Goal: Information Seeking & Learning: Find specific page/section

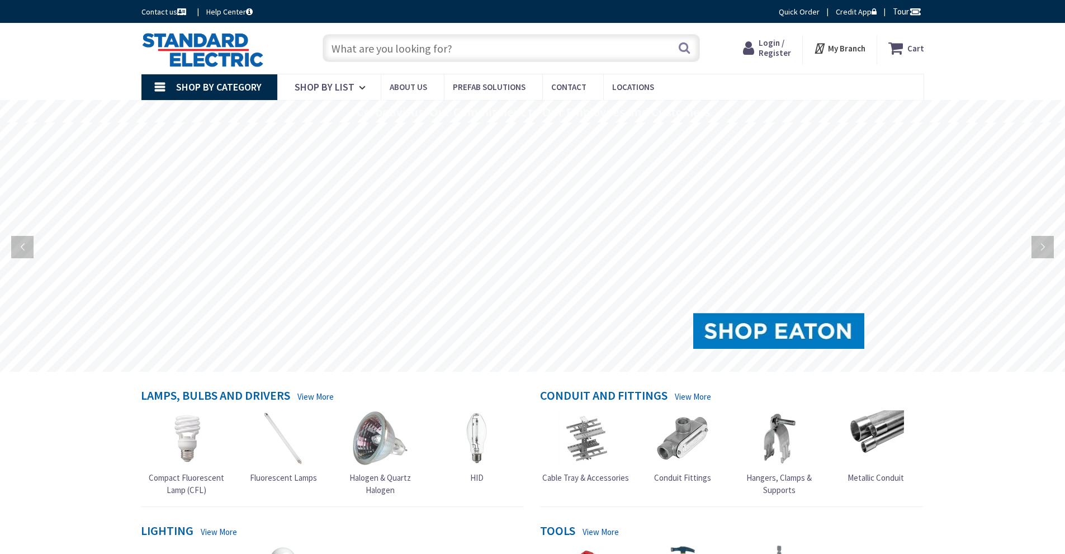
click at [766, 48] on span "Login / Register" at bounding box center [775, 47] width 32 height 21
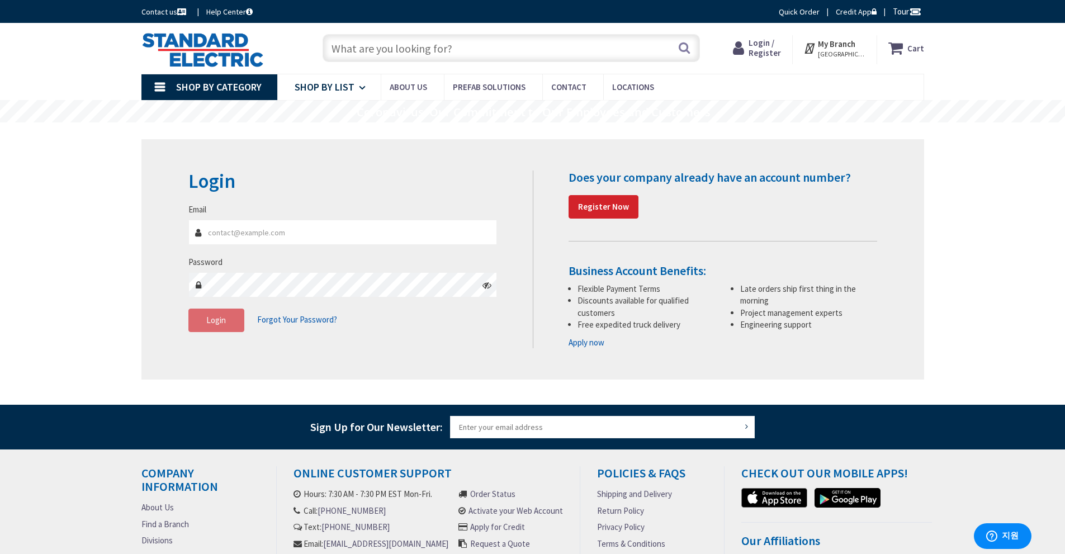
click at [309, 87] on span "Shop By List" at bounding box center [325, 87] width 60 height 13
click at [307, 88] on span "Shop By List" at bounding box center [325, 87] width 60 height 13
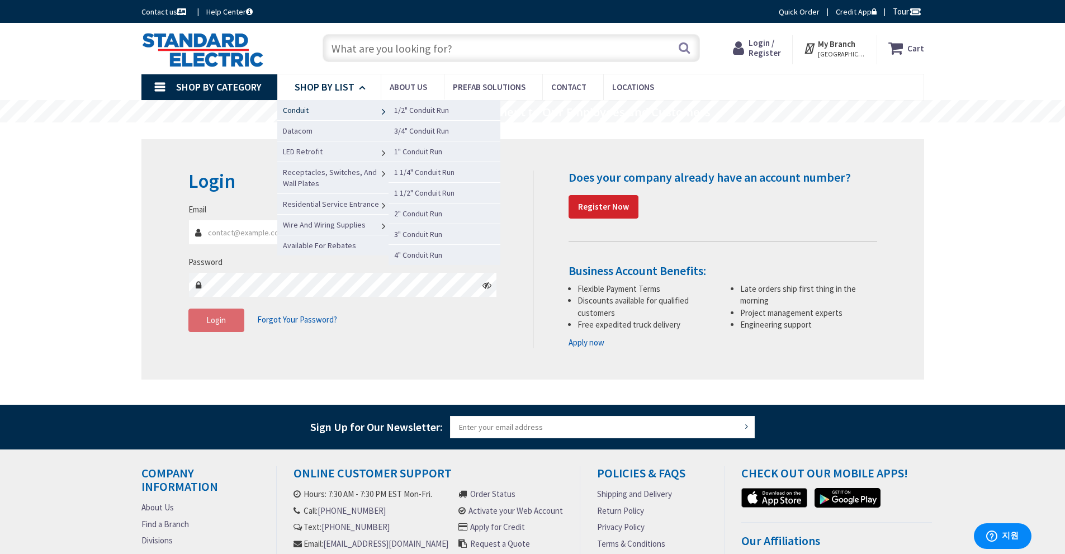
click at [307, 112] on span "Conduit" at bounding box center [296, 110] width 26 height 10
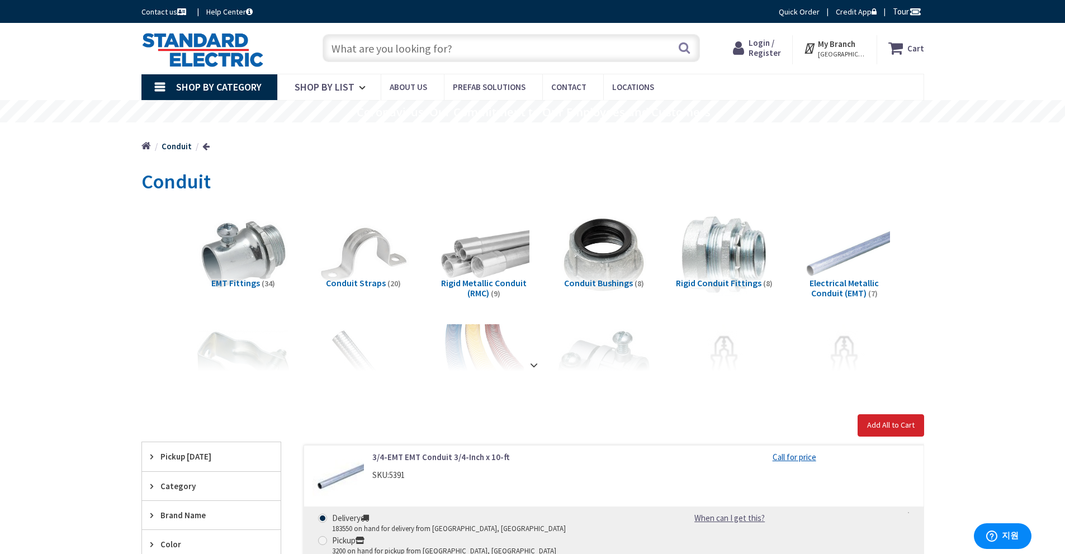
click at [903, 48] on icon at bounding box center [897, 48] width 19 height 20
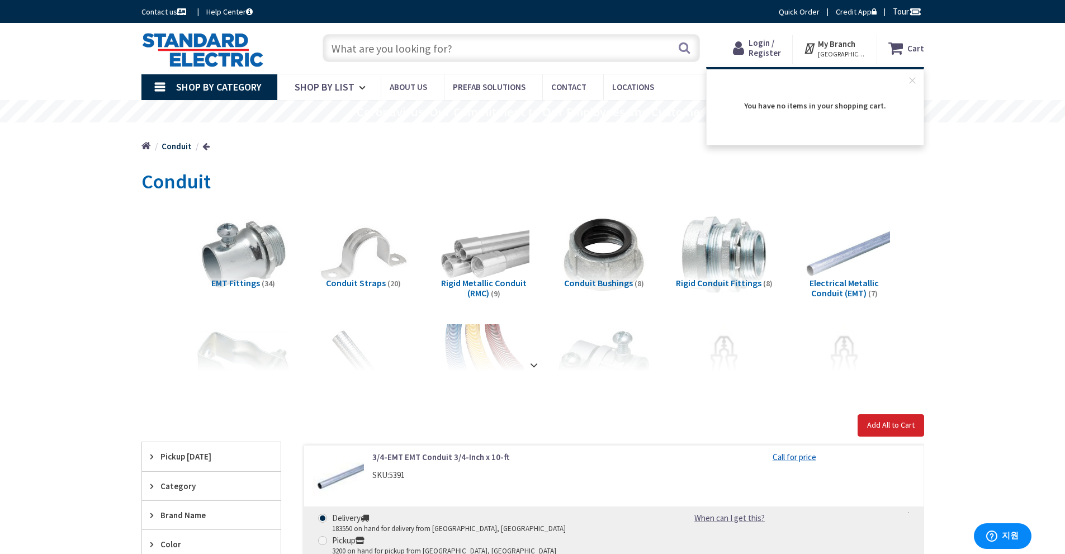
click at [985, 63] on div "Skip to Content Toggle Nav Search Cart My Cart Close" at bounding box center [532, 48] width 1065 height 51
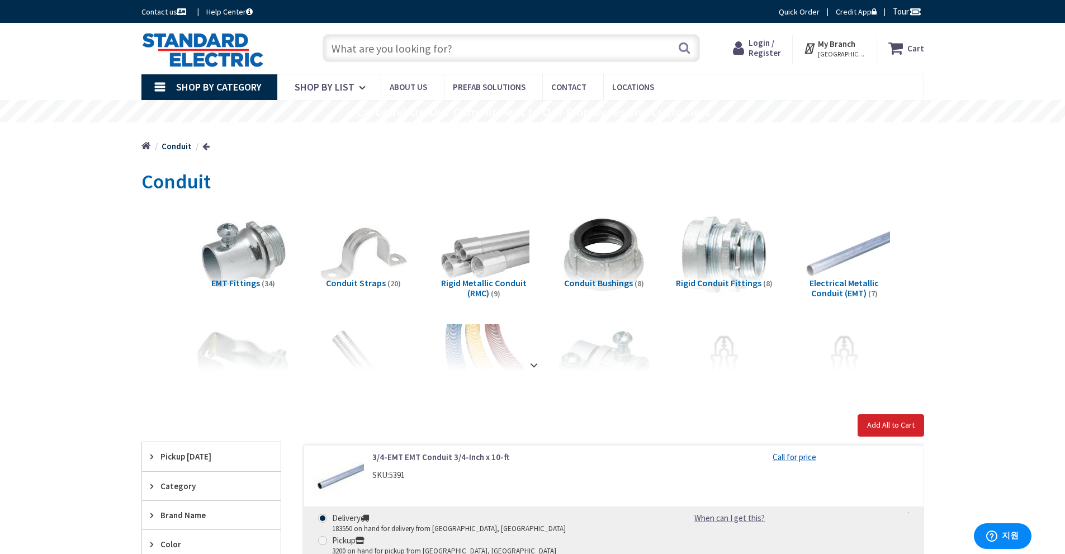
click at [235, 59] on img at bounding box center [202, 49] width 122 height 35
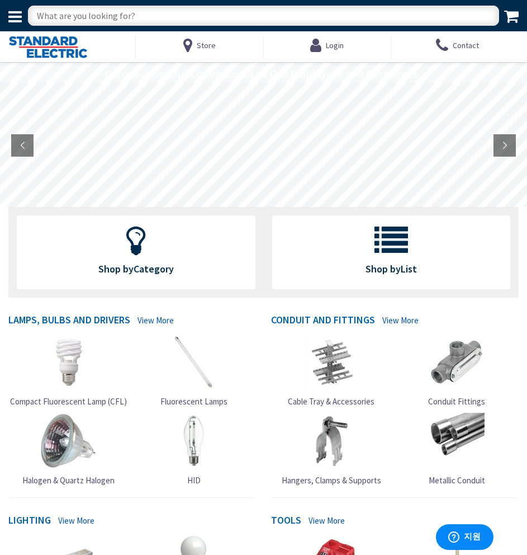
click at [184, 13] on input "text" at bounding box center [263, 16] width 471 height 20
type input "awg 18"
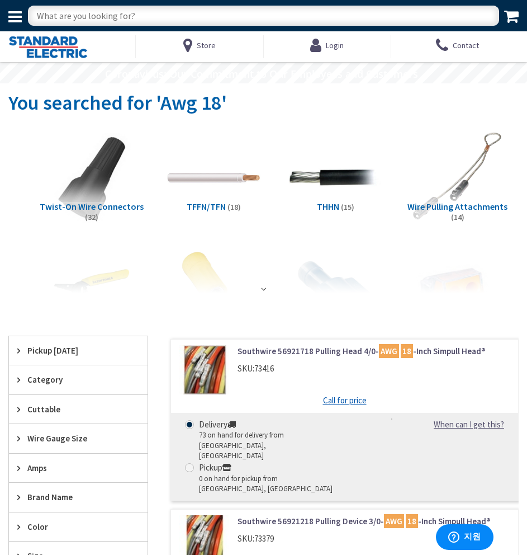
click at [167, 12] on input "text" at bounding box center [263, 16] width 471 height 20
type input "ul2464 awg18"
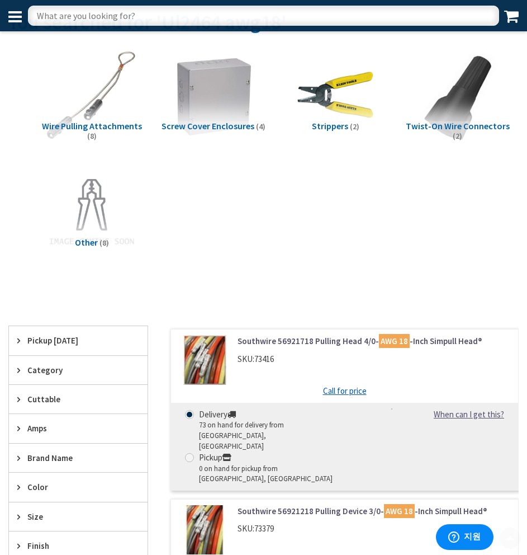
scroll to position [112, 0]
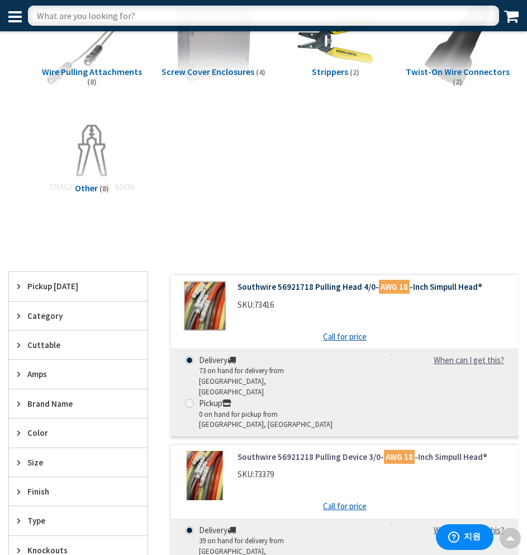
click at [287, 287] on link "Southwire 56921718 Pulling Head 4/0- AWG 18 -Inch Simpull Head®" at bounding box center [374, 287] width 273 height 12
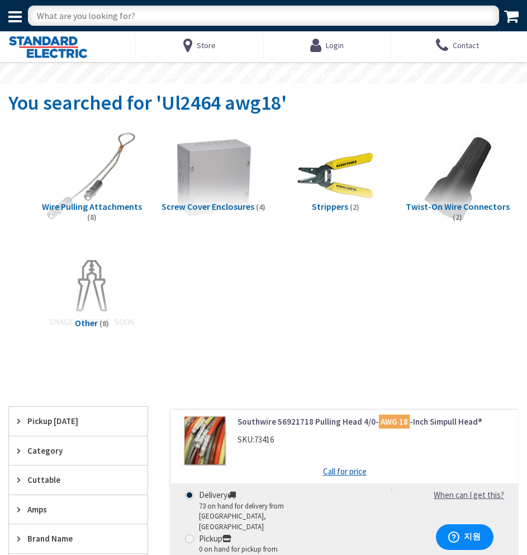
click at [146, 17] on input "text" at bounding box center [263, 16] width 471 height 20
type input "awg18 2core"
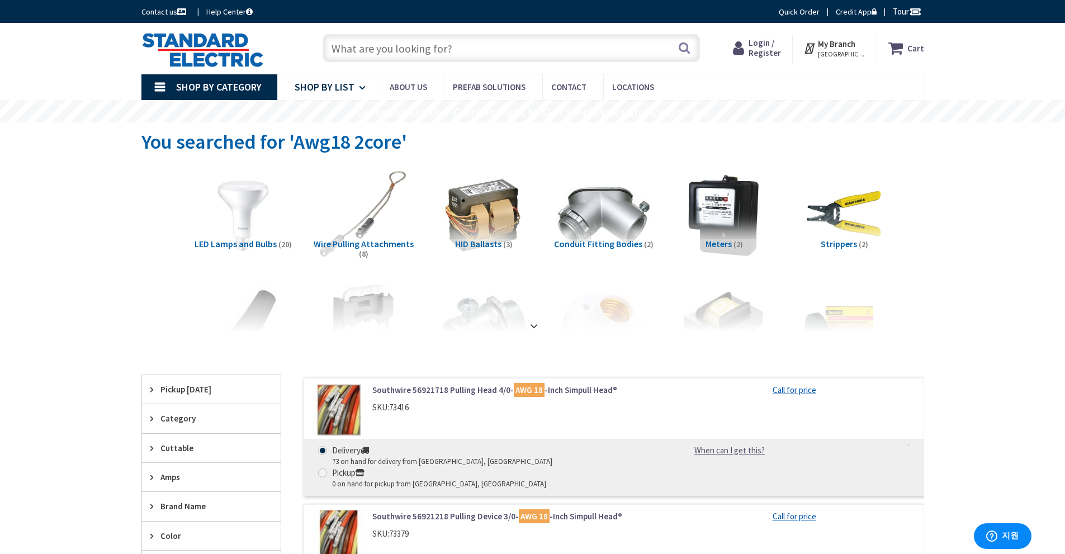
click at [316, 87] on span "Shop By List" at bounding box center [325, 87] width 60 height 13
click at [297, 86] on span "Shop By List" at bounding box center [325, 87] width 60 height 13
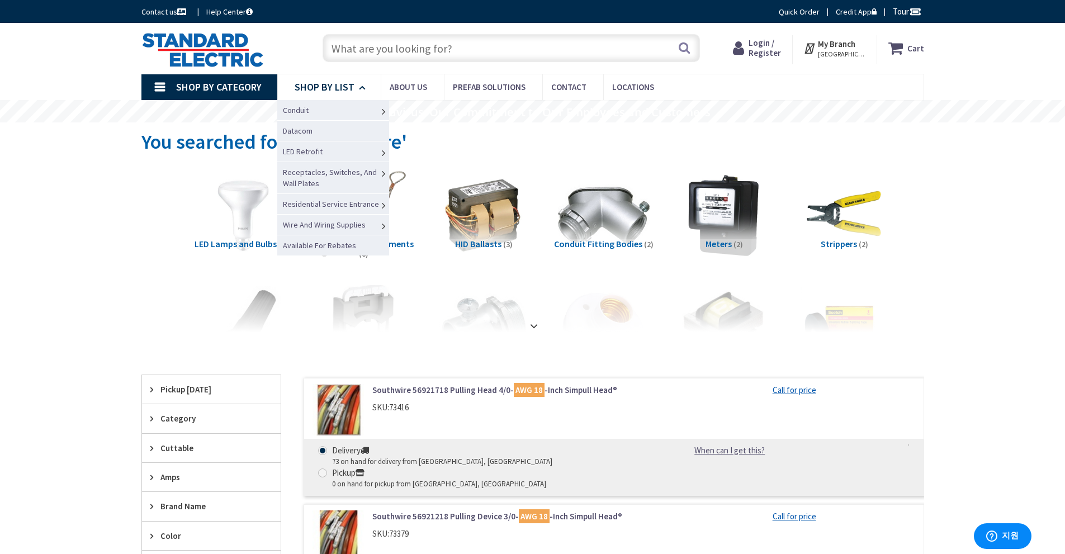
click at [297, 86] on span "Shop By List" at bounding box center [325, 87] width 60 height 13
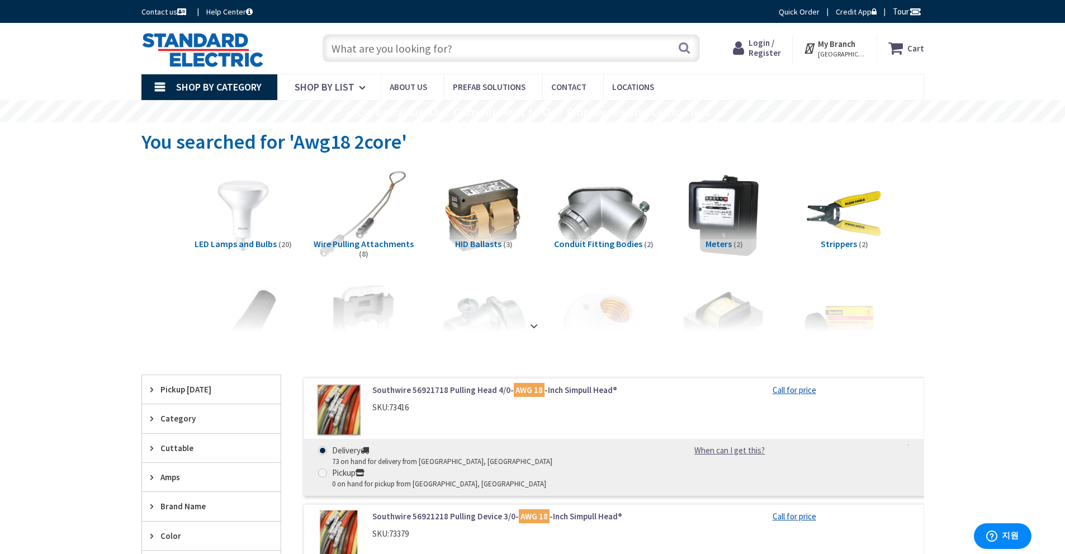
click at [227, 53] on img at bounding box center [202, 49] width 122 height 35
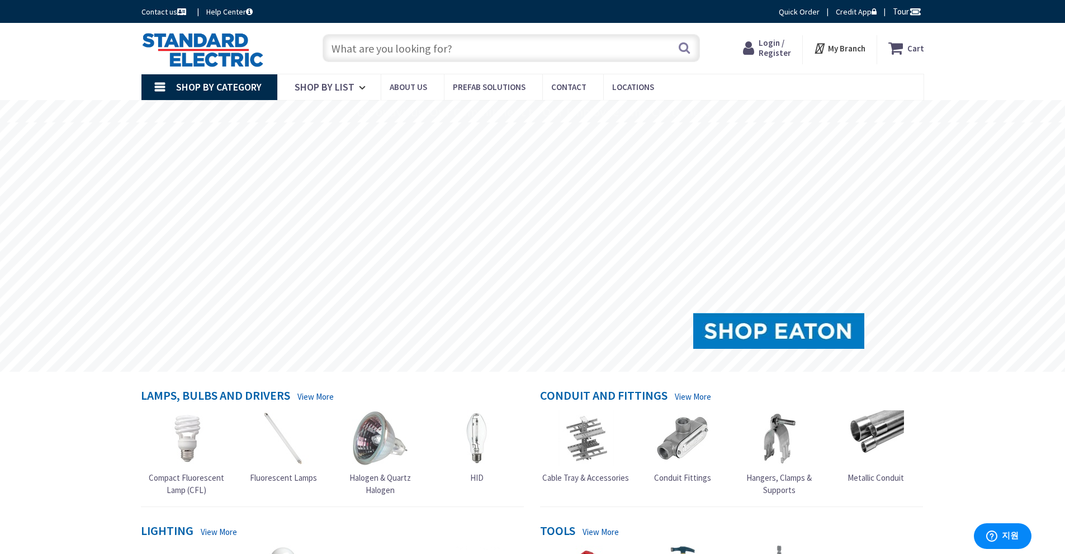
click at [224, 84] on span "Shop By Category" at bounding box center [219, 87] width 86 height 13
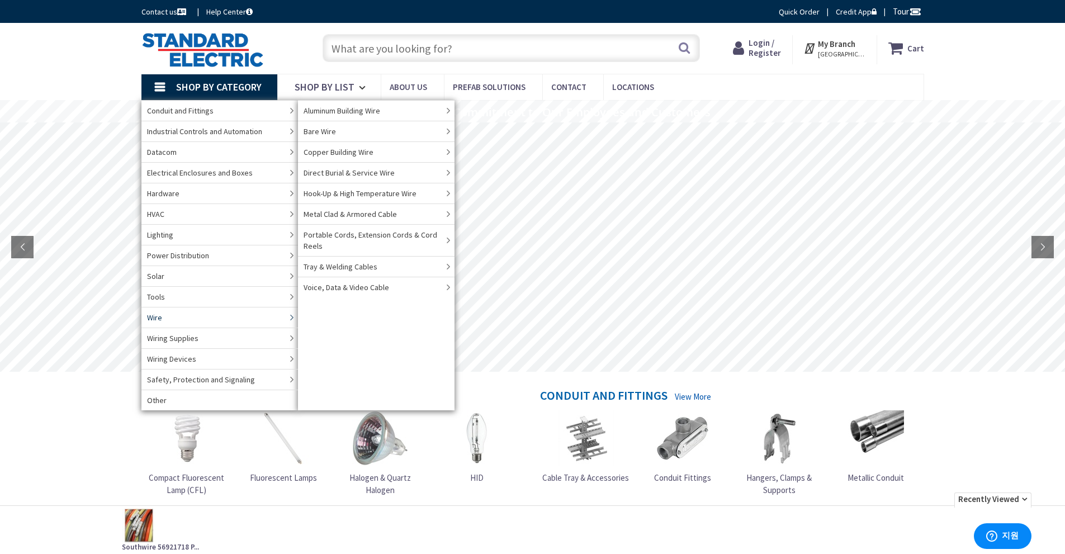
click at [207, 317] on link "Wire" at bounding box center [219, 317] width 157 height 21
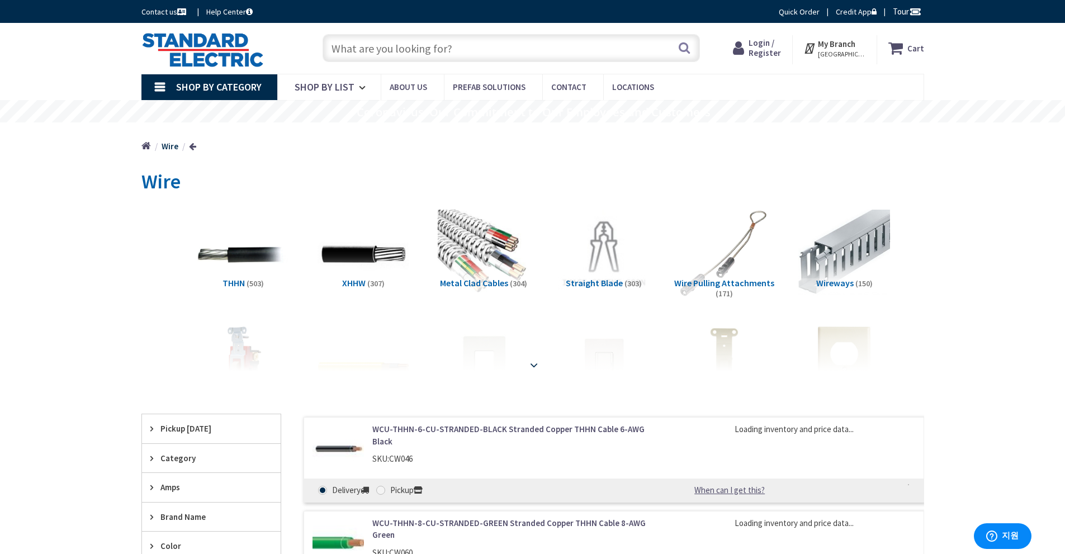
click at [533, 365] on strong at bounding box center [533, 365] width 13 height 12
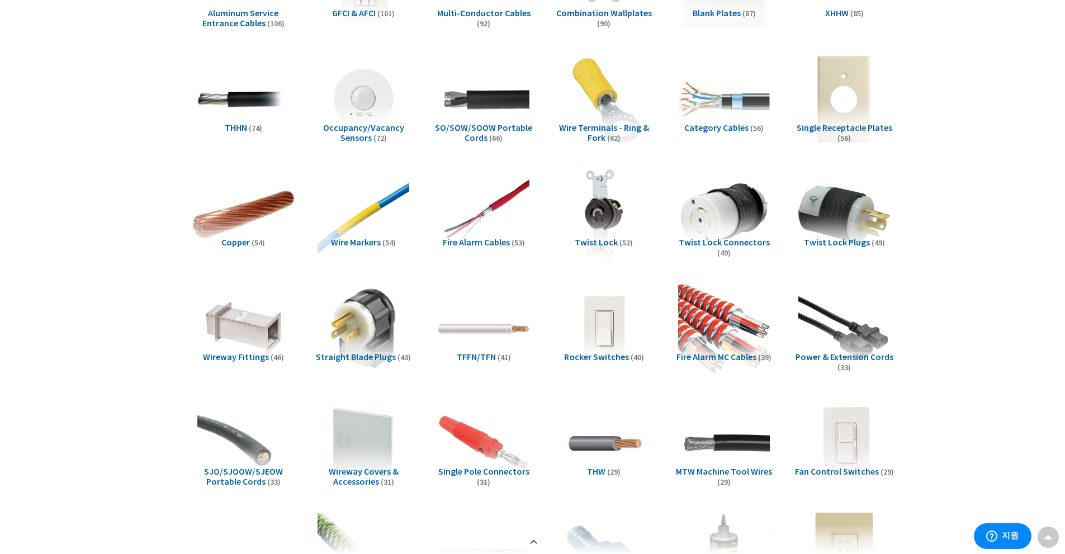
scroll to position [503, 0]
